Goal: Task Accomplishment & Management: Use online tool/utility

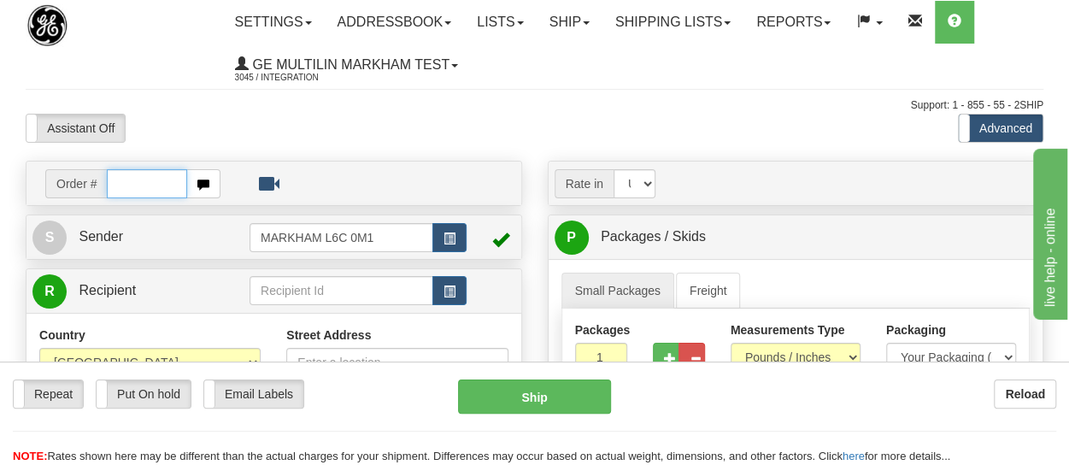
paste input "86648448"
type input "86648448"
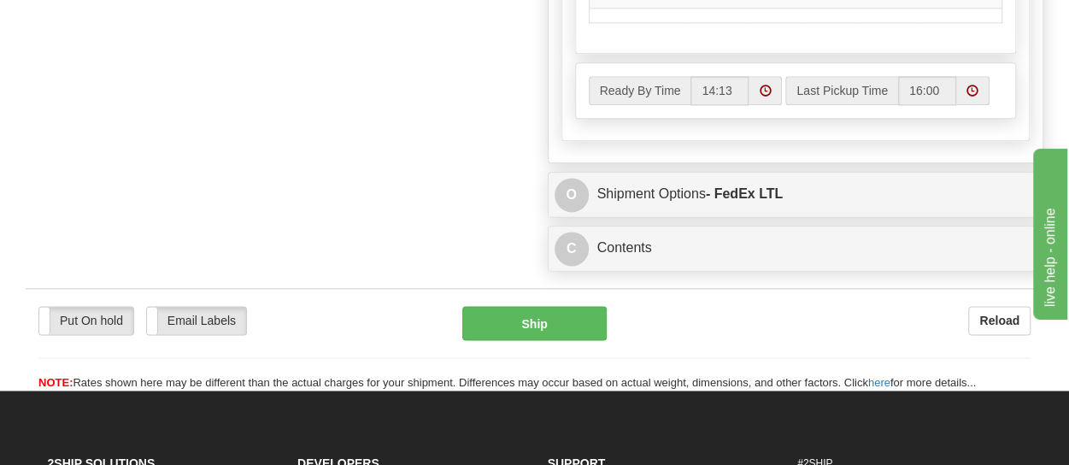
scroll to position [1034, 0]
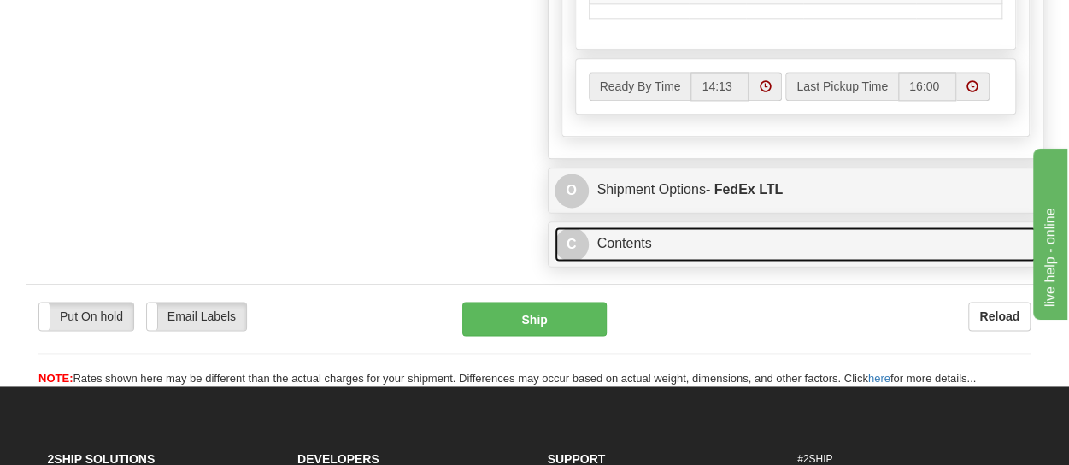
click at [576, 228] on span "C" at bounding box center [572, 244] width 34 height 34
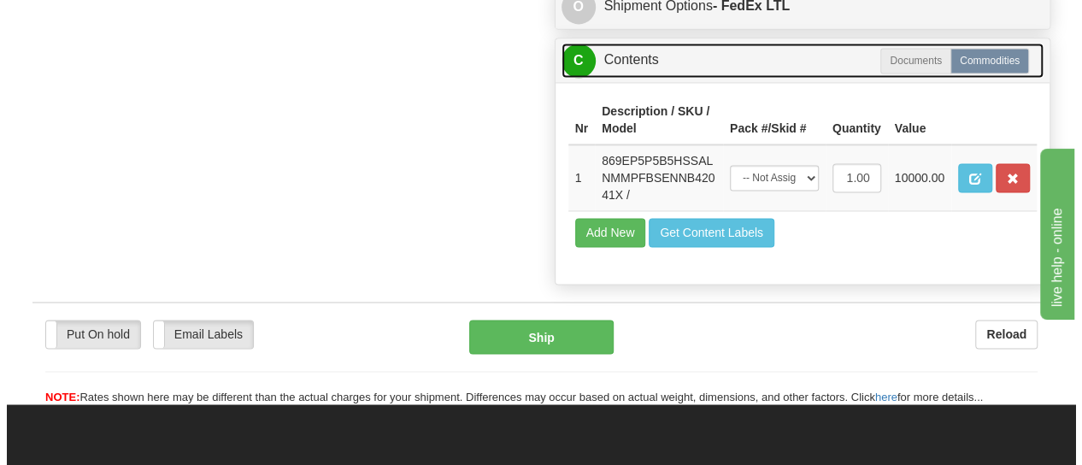
scroll to position [1221, 0]
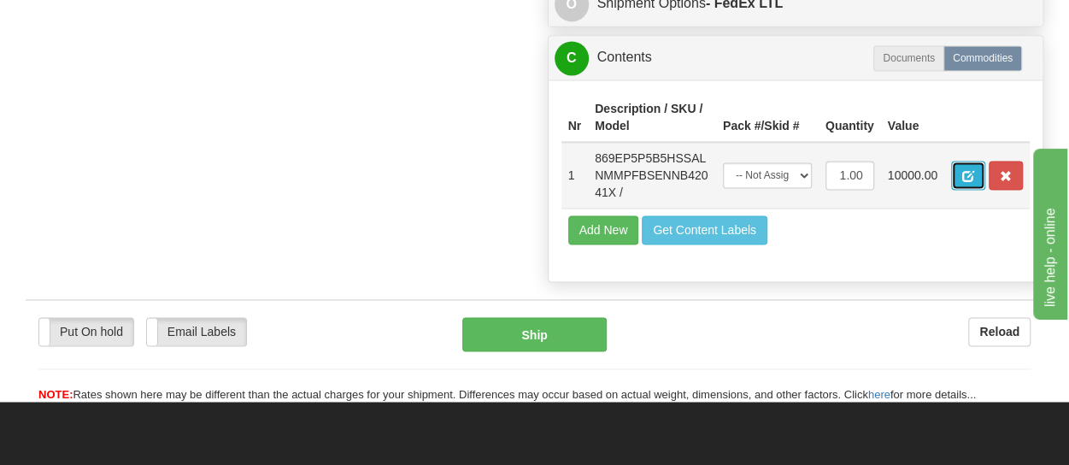
click at [974, 171] on span "button" at bounding box center [969, 176] width 12 height 11
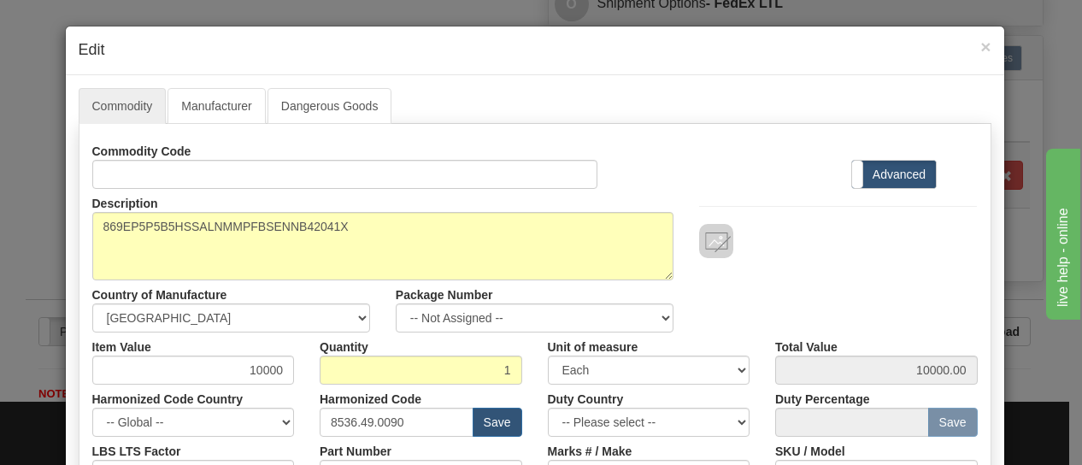
scroll to position [0, 0]
click at [217, 105] on link "Manufacturer" at bounding box center [216, 106] width 97 height 36
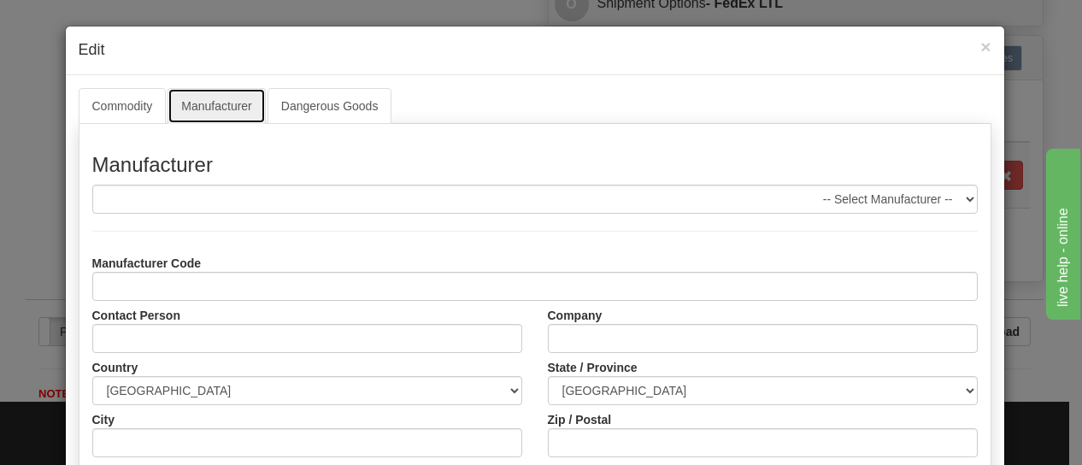
click at [236, 105] on link "Manufacturer" at bounding box center [216, 106] width 97 height 36
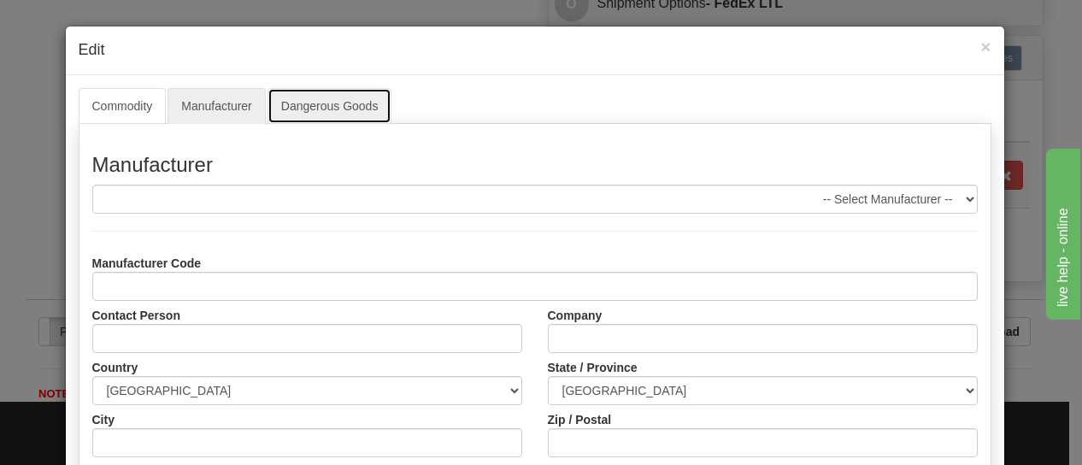
click at [342, 101] on link "Dangerous Goods" at bounding box center [330, 106] width 125 height 36
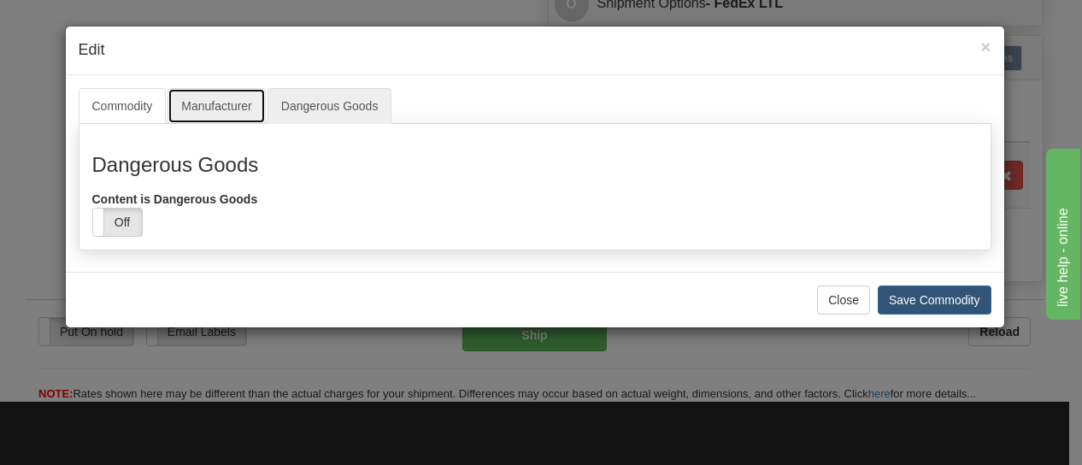
click at [209, 102] on link "Manufacturer" at bounding box center [216, 106] width 97 height 36
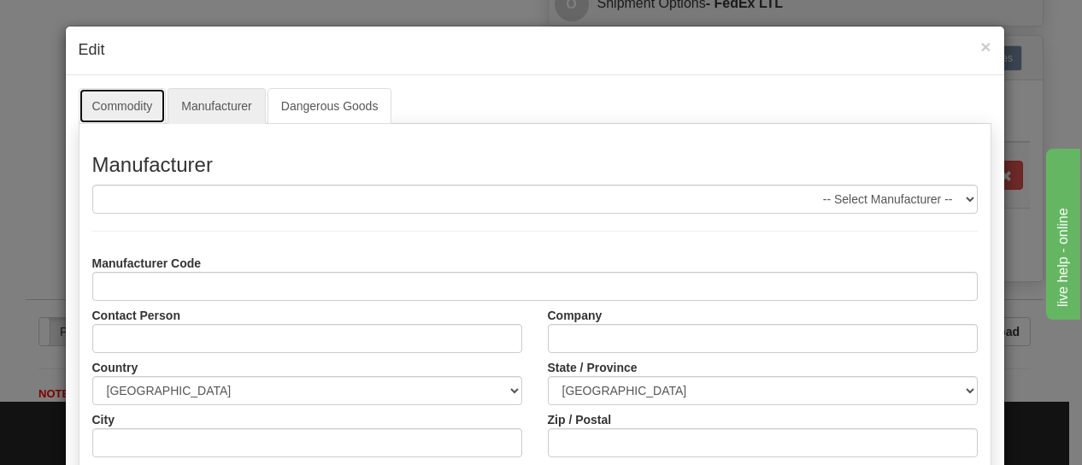
click at [120, 107] on link "Commodity" at bounding box center [123, 106] width 88 height 36
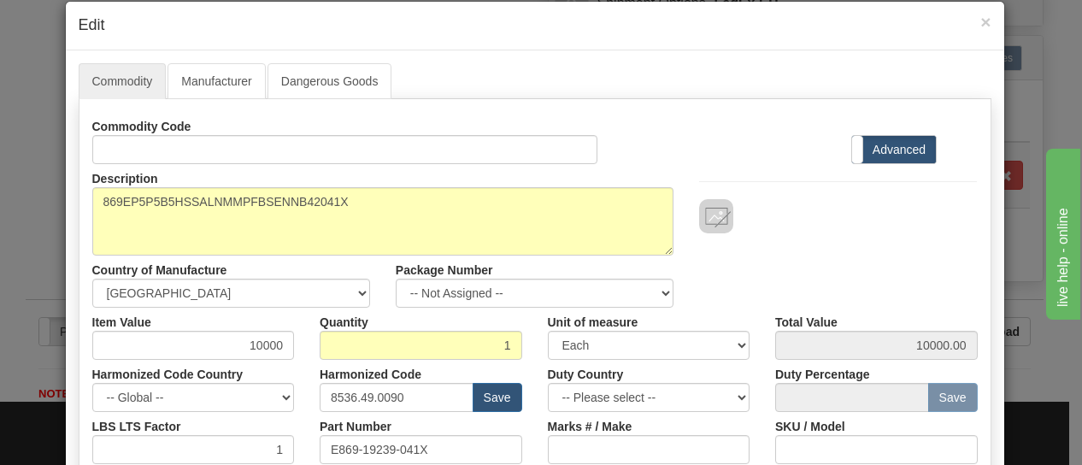
scroll to position [32, 0]
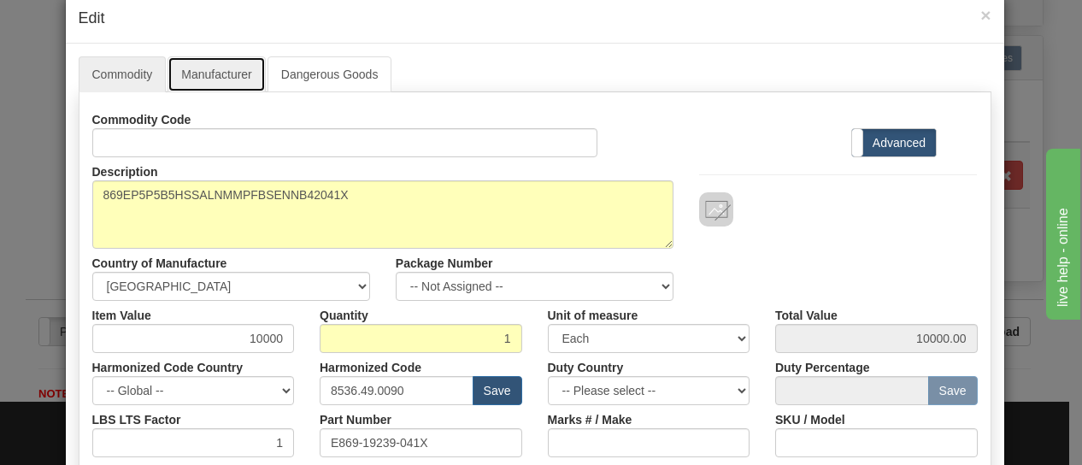
click at [215, 83] on link "Manufacturer" at bounding box center [216, 74] width 97 height 36
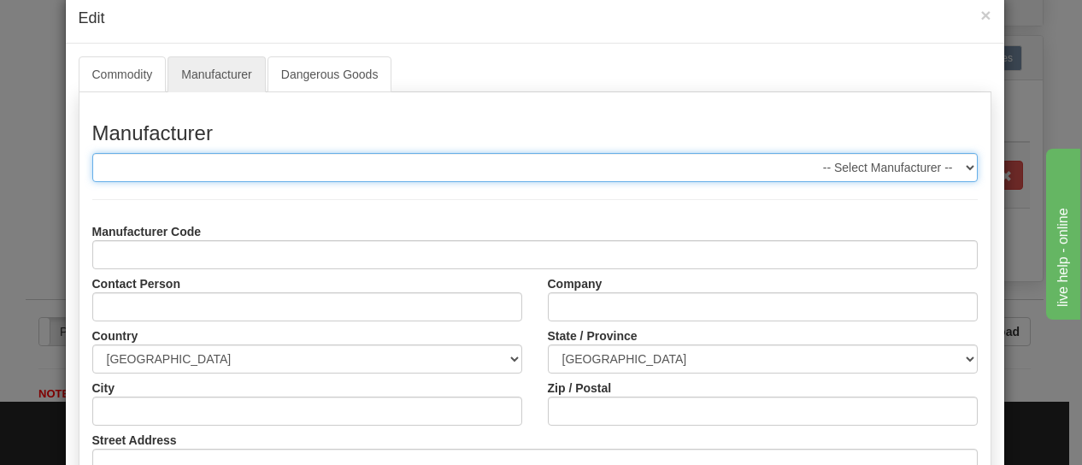
click at [961, 169] on select "-- Select Manufacturer --" at bounding box center [535, 167] width 886 height 29
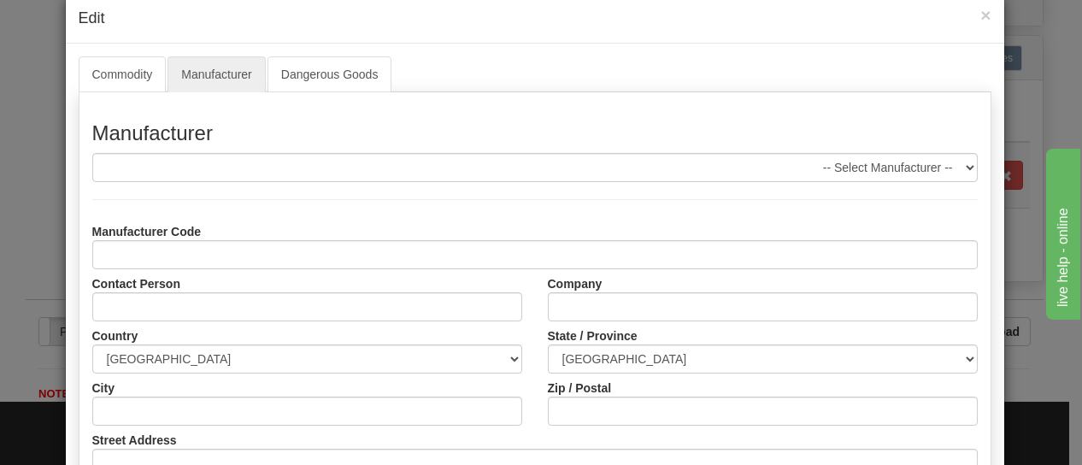
click at [894, 105] on div "Manufacturer -- Select Manufacturer -- Manufacturer Code Contact Person Company…" at bounding box center [535, 370] width 913 height 556
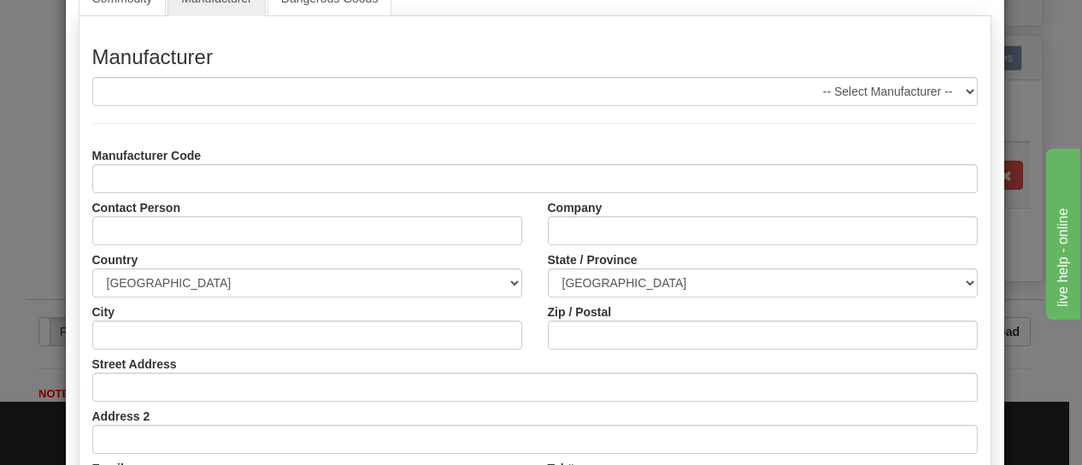
scroll to position [0, 0]
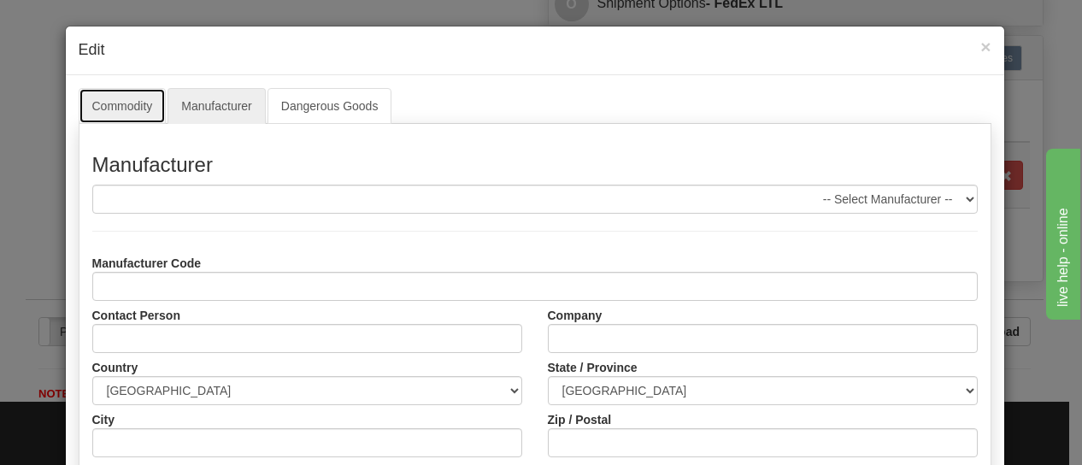
click at [132, 108] on link "Commodity" at bounding box center [123, 106] width 88 height 36
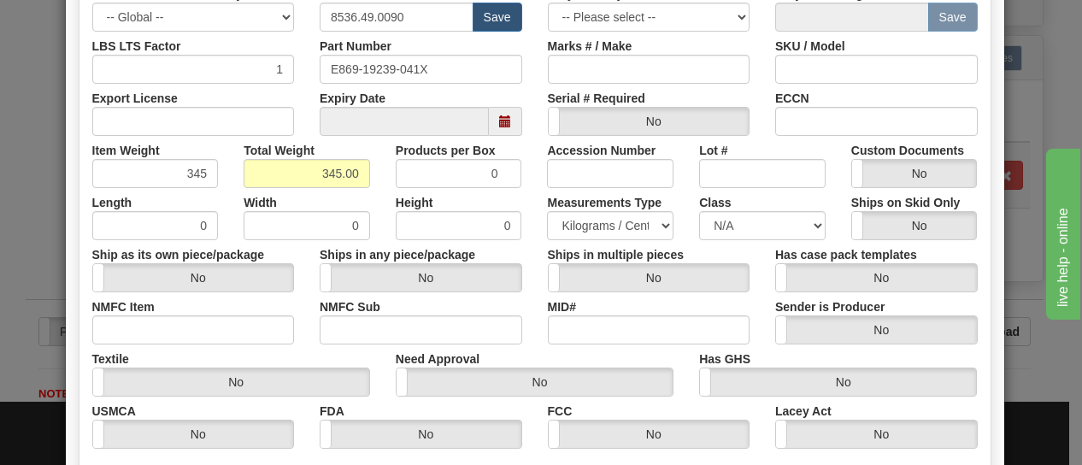
scroll to position [407, 0]
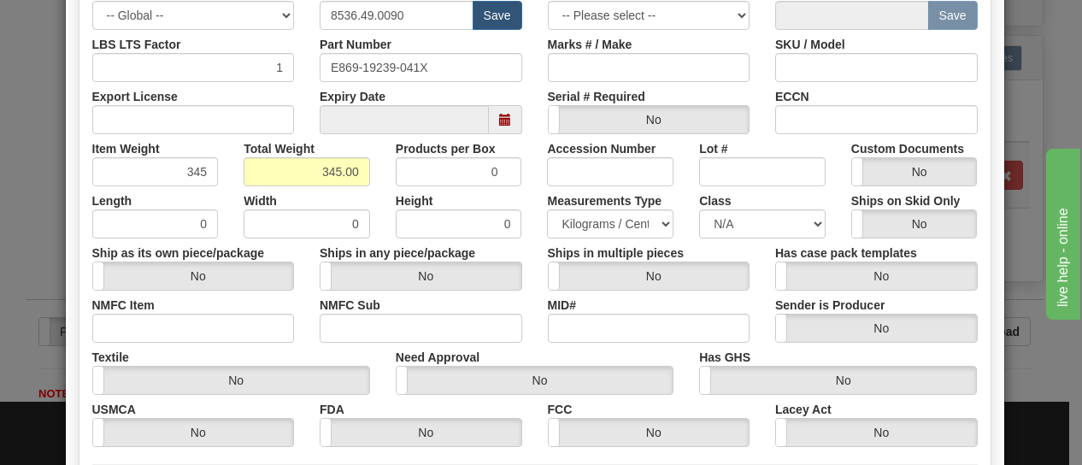
drag, startPoint x: 1074, startPoint y: 387, endPoint x: 0, endPoint y: 36, distance: 1129.7
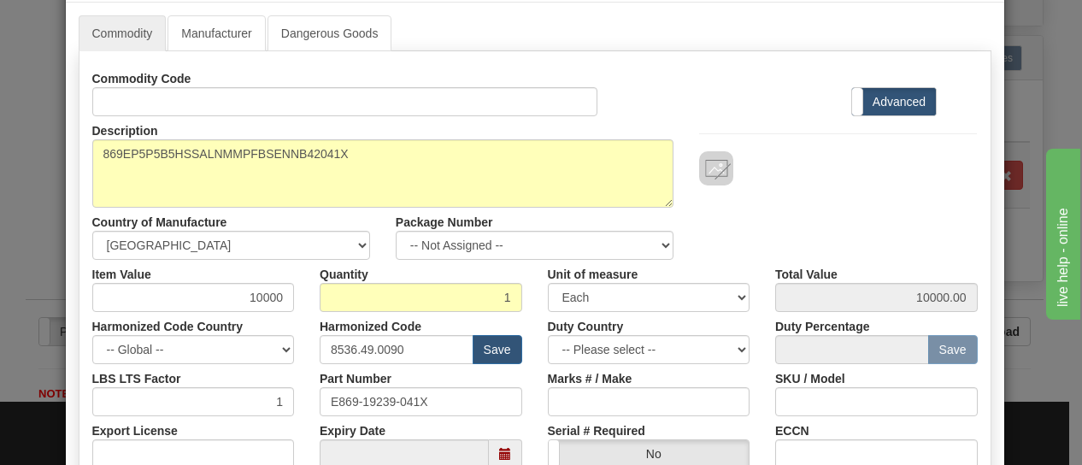
scroll to position [0, 0]
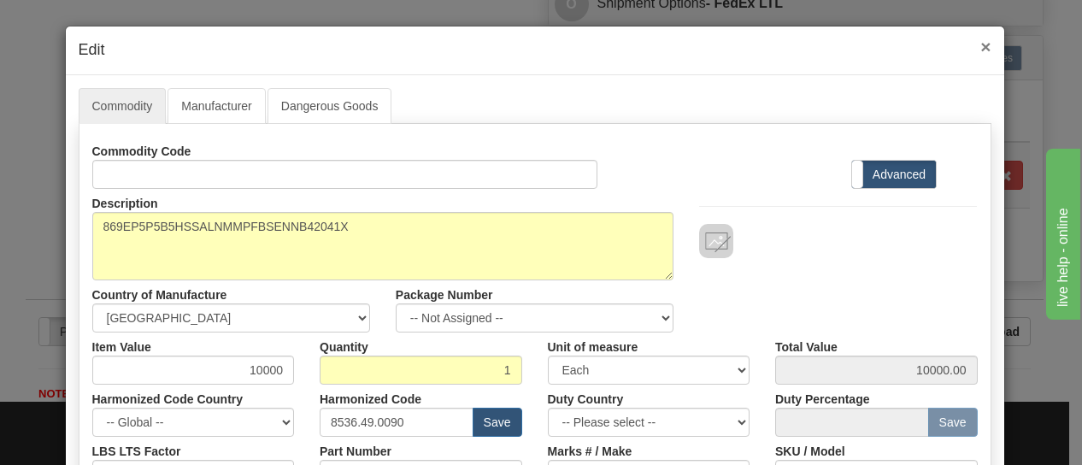
click at [983, 43] on span "×" at bounding box center [985, 47] width 10 height 20
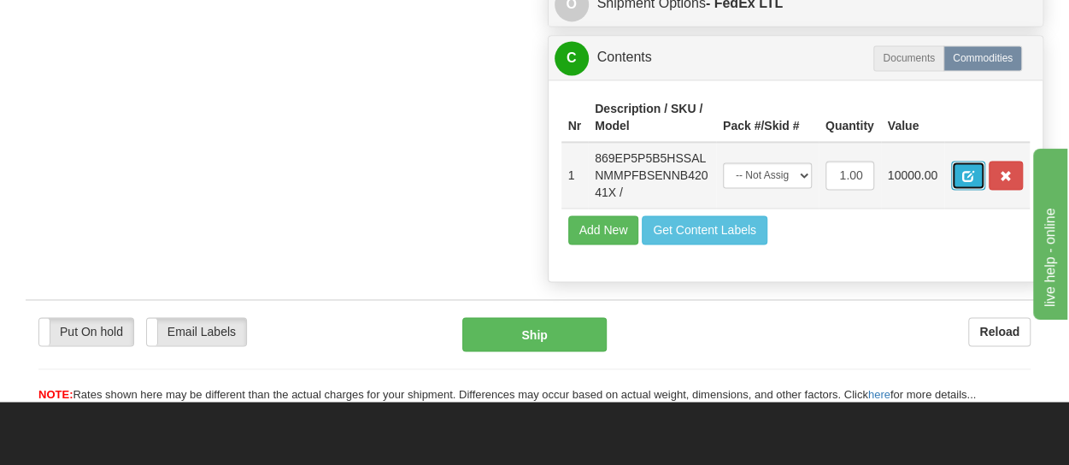
click at [973, 171] on span "button" at bounding box center [969, 176] width 12 height 11
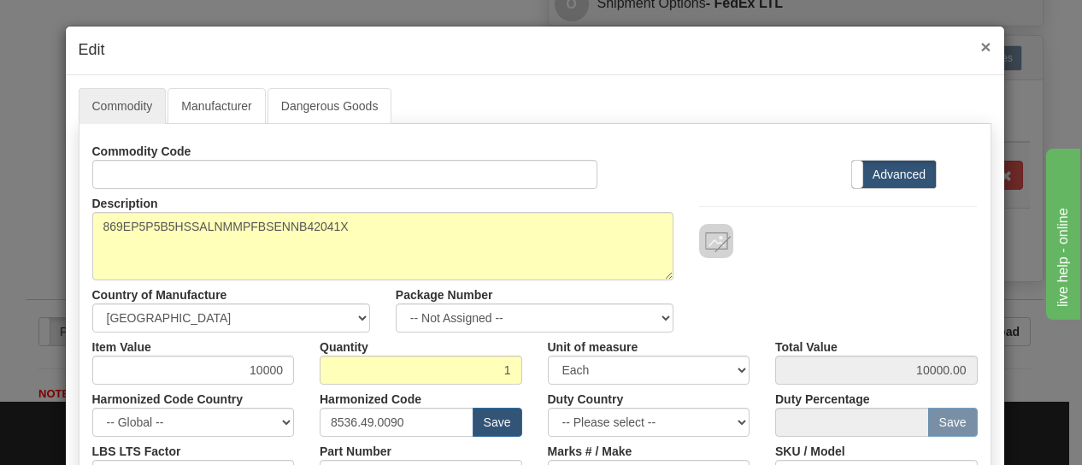
click at [980, 45] on span "×" at bounding box center [985, 47] width 10 height 20
